Goal: Task Accomplishment & Management: Manage account settings

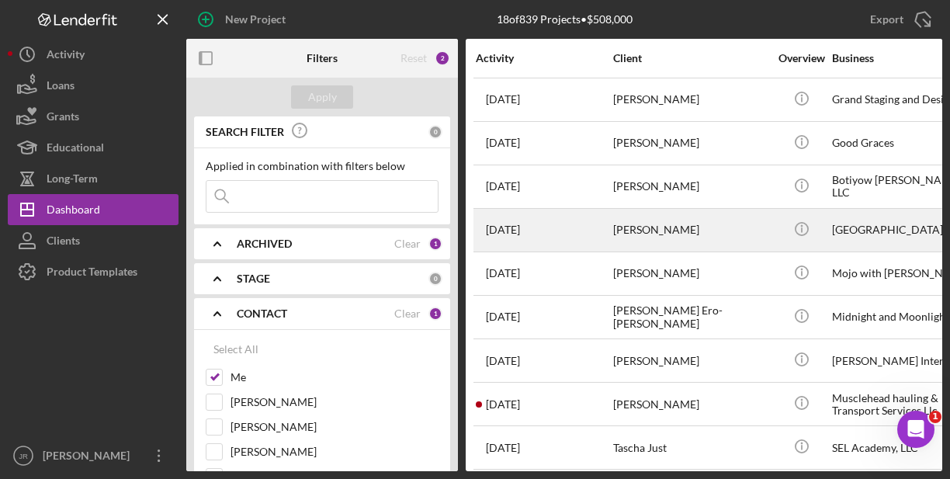
scroll to position [155, 0]
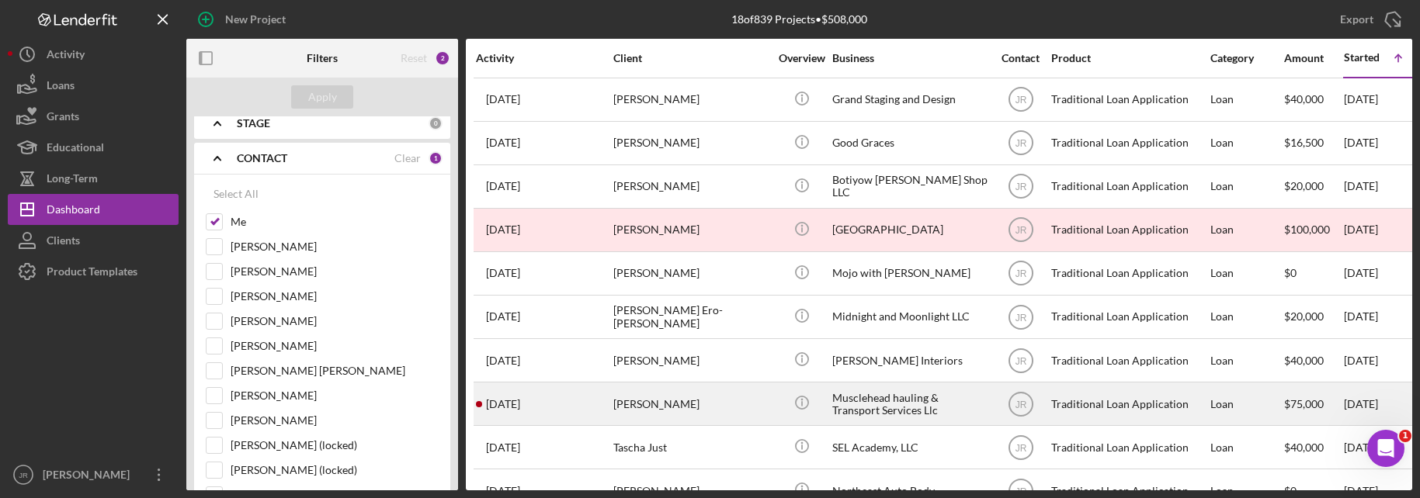
click at [665, 406] on div "[PERSON_NAME]" at bounding box center [690, 404] width 155 height 41
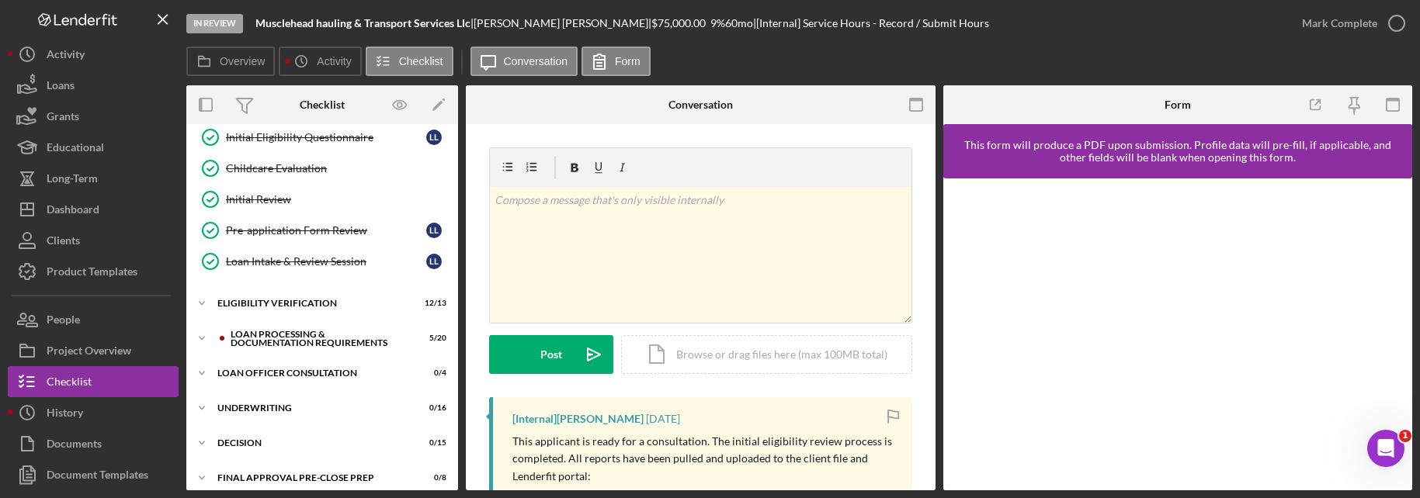
scroll to position [233, 0]
click at [239, 305] on div "Eligibility Verification" at bounding box center [327, 301] width 221 height 9
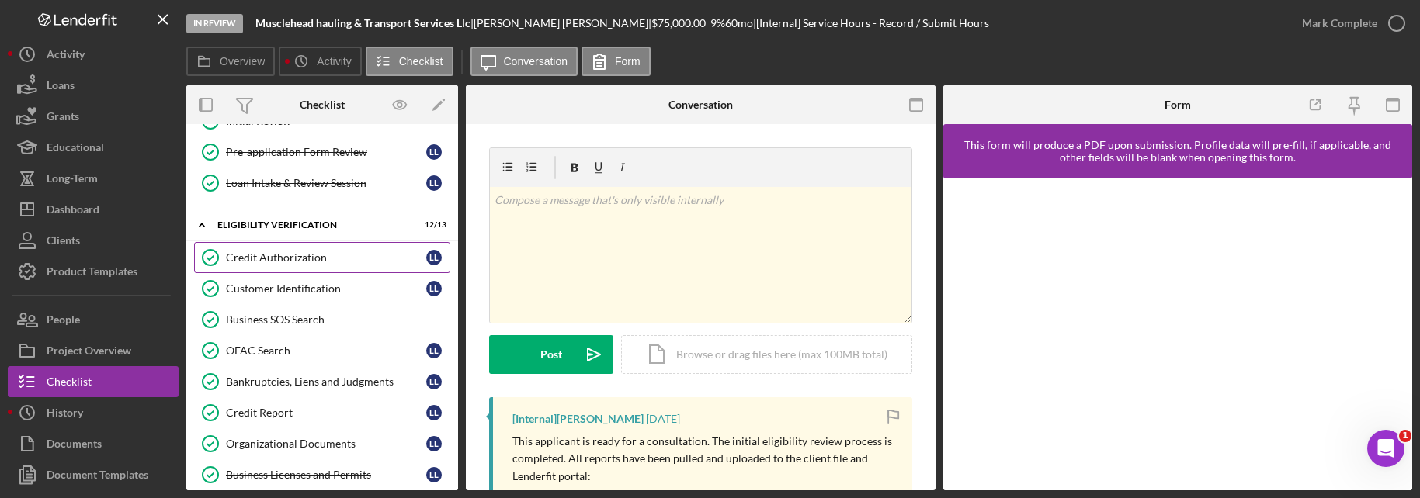
scroll to position [311, 0]
